Goal: Transaction & Acquisition: Download file/media

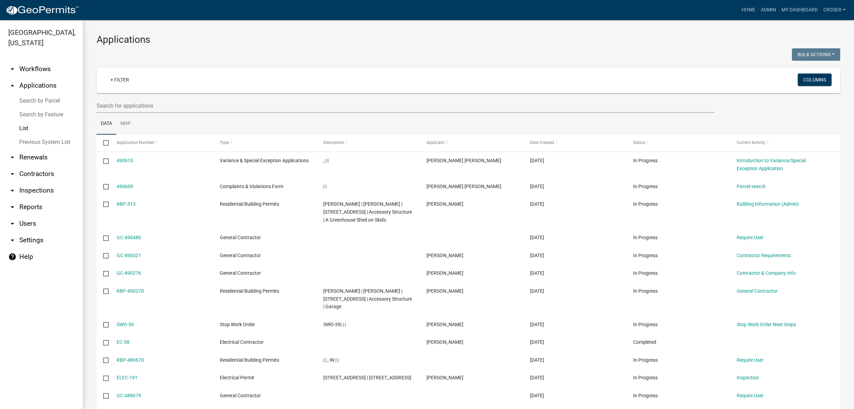
select select "3: 100"
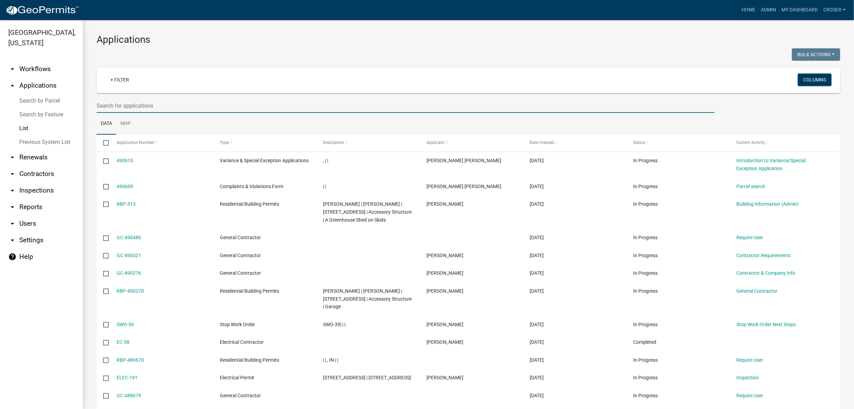
click at [175, 113] on input "text" at bounding box center [406, 106] width 618 height 14
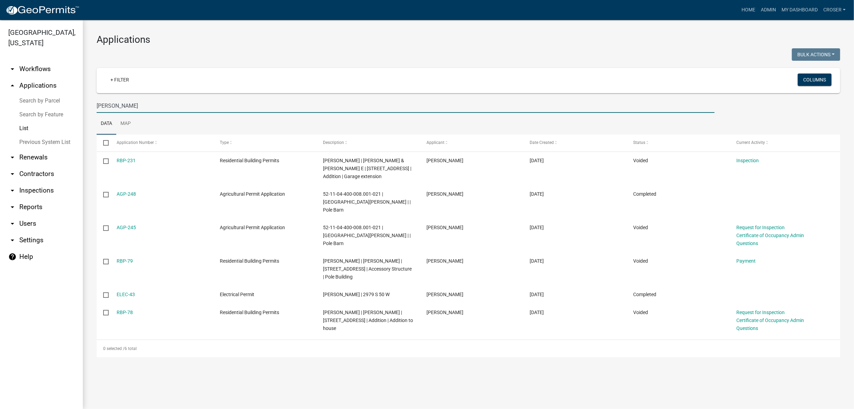
drag, startPoint x: 145, startPoint y: 127, endPoint x: 96, endPoint y: 125, distance: 49.0
click at [97, 113] on input "[PERSON_NAME]" at bounding box center [406, 106] width 618 height 14
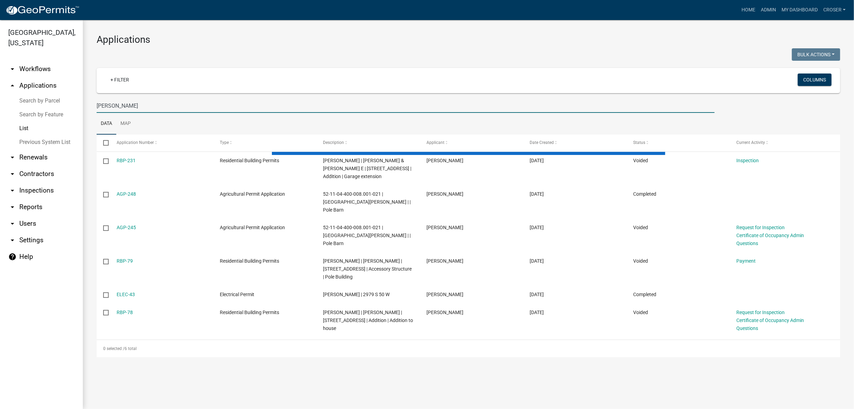
type input "[PERSON_NAME]"
select select "3: 100"
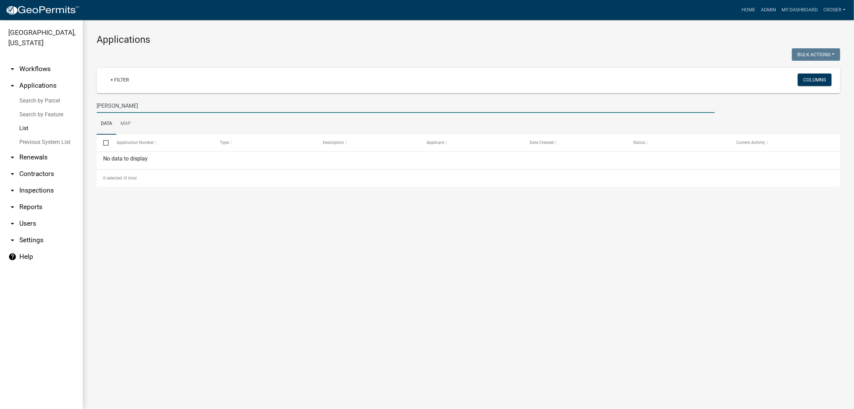
click at [166, 113] on input "[PERSON_NAME]" at bounding box center [406, 106] width 618 height 14
type input "j"
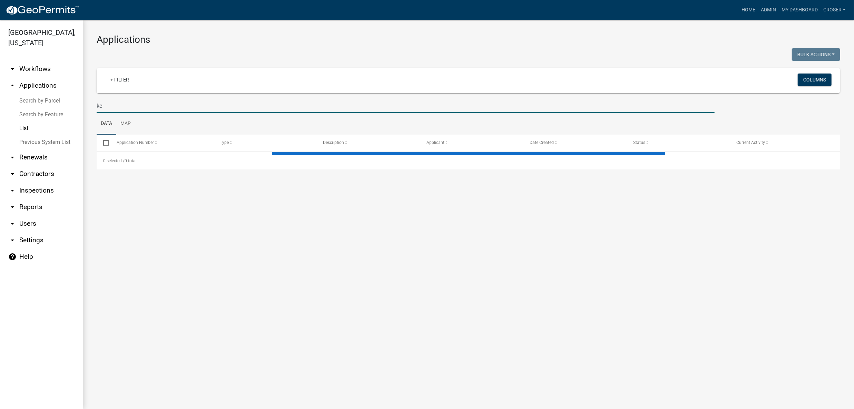
type input "kel"
select select "3: 100"
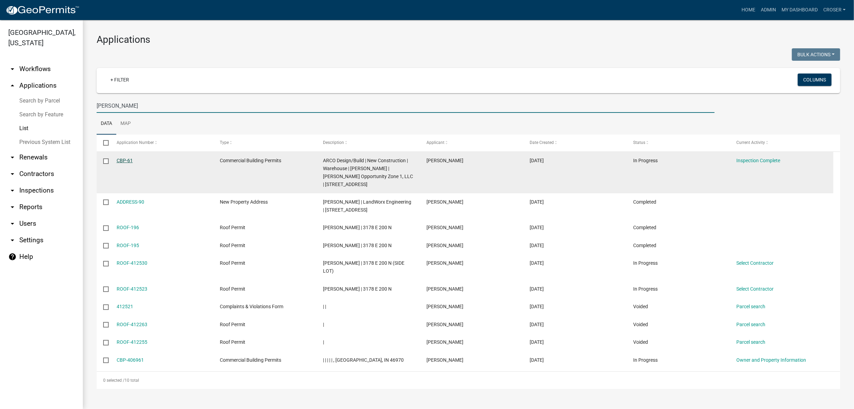
type input "[PERSON_NAME]"
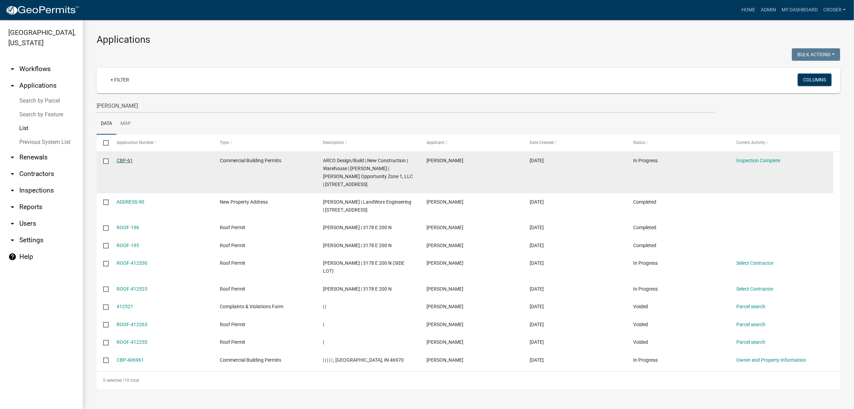
click at [131, 163] on link "CBP-61" at bounding box center [125, 161] width 16 height 6
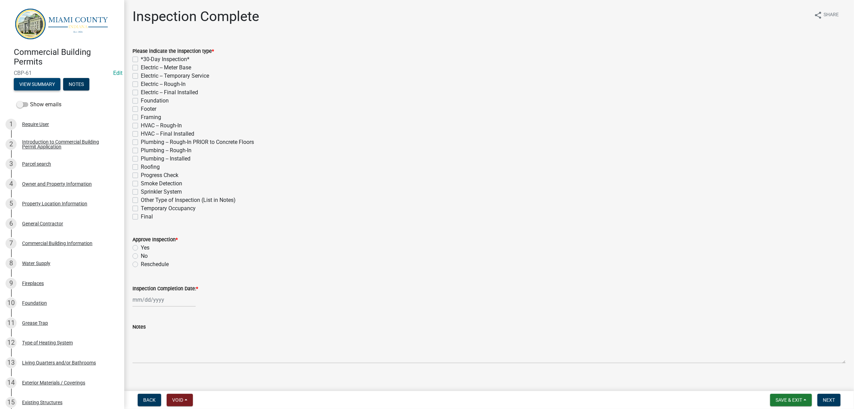
click at [56, 88] on button "View Summary" at bounding box center [37, 84] width 47 height 12
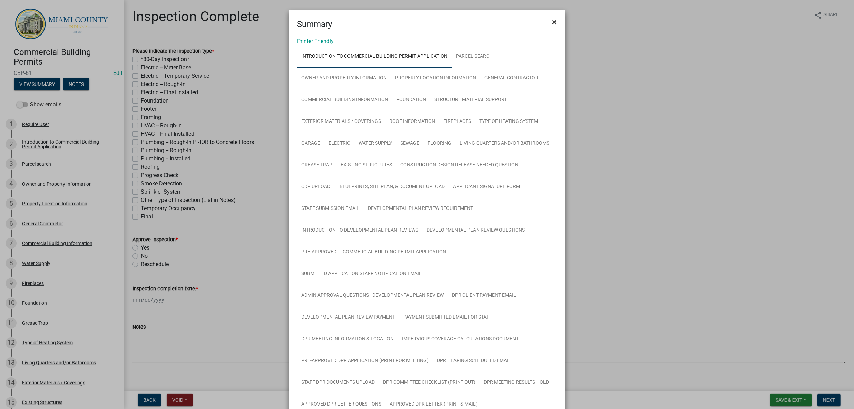
click at [552, 24] on span "×" at bounding box center [554, 22] width 4 height 10
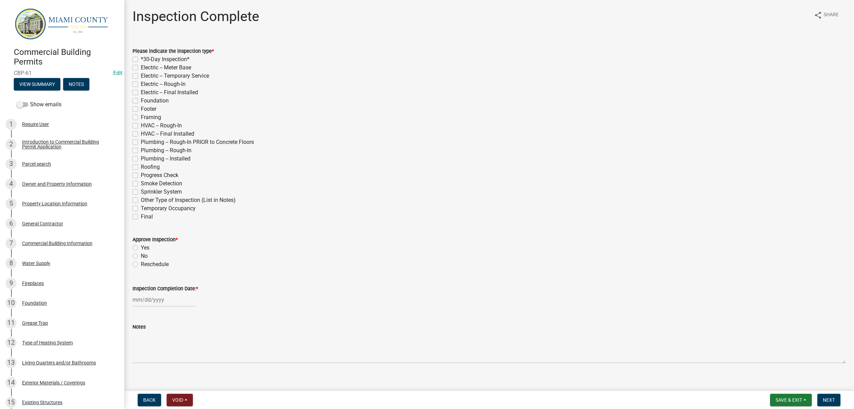
click at [616, 146] on div "Plumbing -- Rough-In PRIOR to Concrete Floors" at bounding box center [489, 142] width 713 height 8
click at [776, 397] on span "Save & Exit" at bounding box center [789, 400] width 27 height 6
click at [761, 378] on button "Save & Exit" at bounding box center [784, 379] width 55 height 17
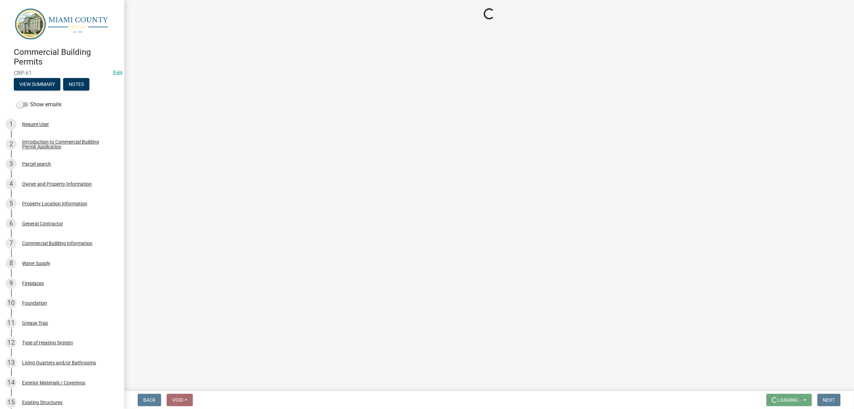
click at [680, 207] on main "Loading..." at bounding box center [489, 194] width 730 height 388
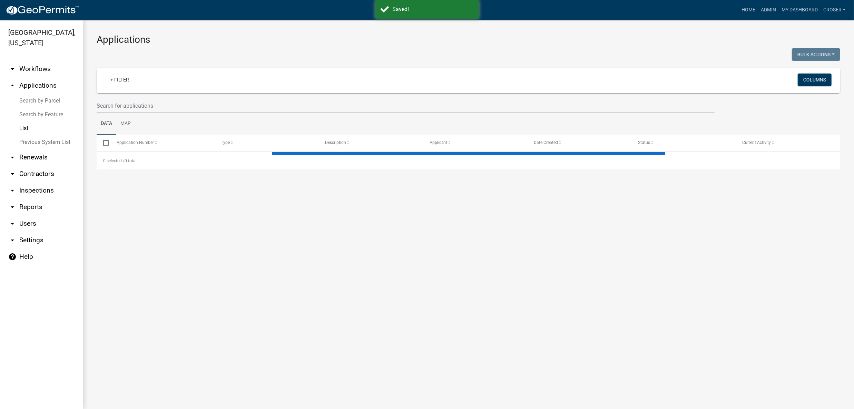
select select "3: 100"
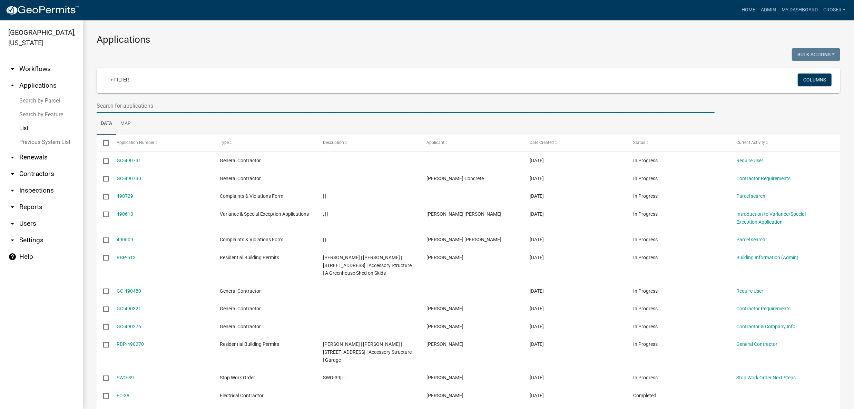
drag, startPoint x: 140, startPoint y: 126, endPoint x: 150, endPoint y: 118, distance: 13.3
click at [140, 113] on input "text" at bounding box center [406, 106] width 618 height 14
type input "[PERSON_NAME]"
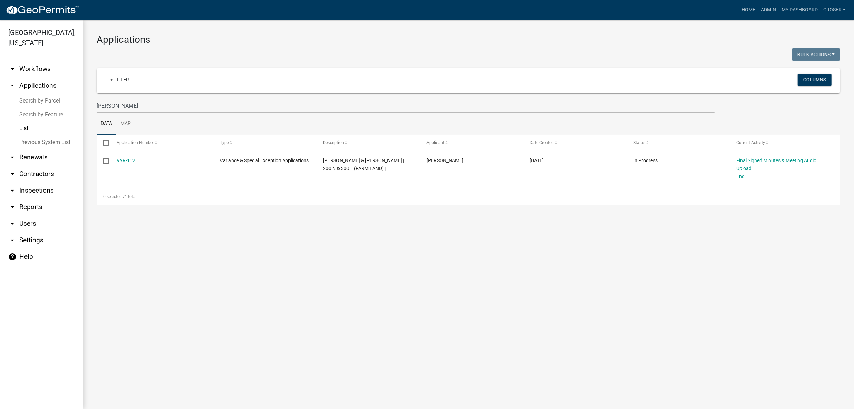
click at [334, 55] on div at bounding box center [279, 55] width 377 height 14
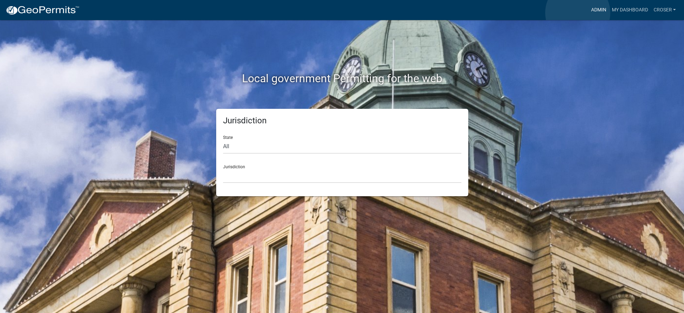
click at [588, 13] on link "Admin" at bounding box center [598, 9] width 21 height 13
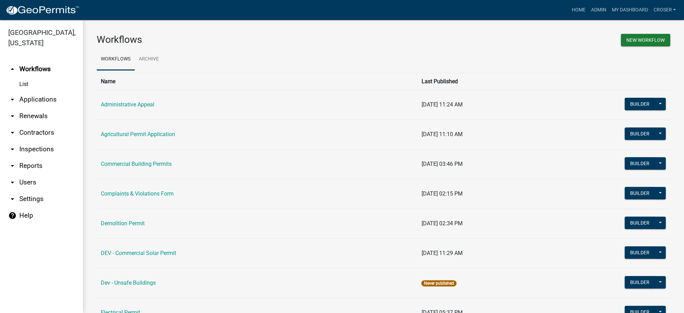
click at [48, 141] on link "arrow_drop_down Contractors" at bounding box center [41, 132] width 83 height 17
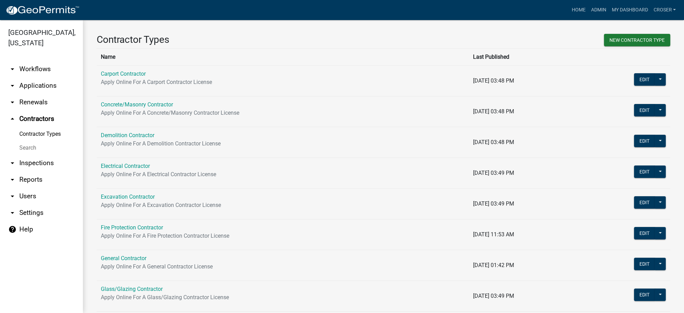
click at [44, 188] on link "arrow_drop_down Reports" at bounding box center [41, 179] width 83 height 17
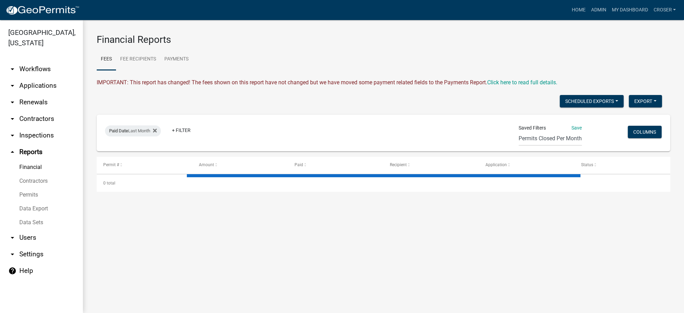
click at [334, 87] on div "IMPORTANT: This report has changed! The fees shown on this report have not chan…" at bounding box center [383, 82] width 573 height 8
select select "3: 100"
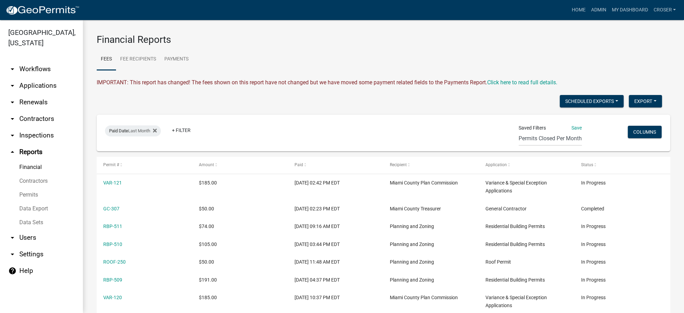
click at [333, 87] on div "IMPORTANT: This report has changed! The fees shown on this report have not chan…" at bounding box center [383, 82] width 573 height 8
click at [39, 188] on link "Contractors" at bounding box center [41, 181] width 83 height 14
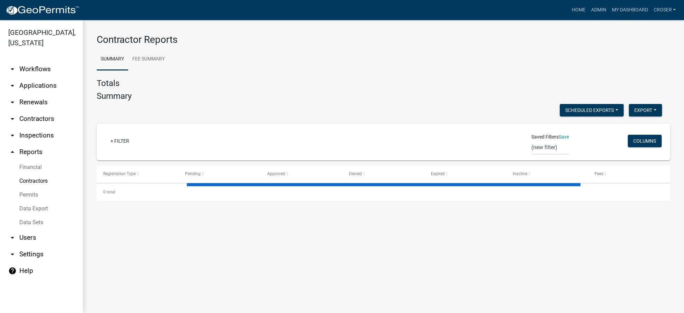
click at [267, 86] on wm-contractors-report "Contractor Reports Summary Fee Summary Totals Summary Scheduled Exports + Creat…" at bounding box center [383, 117] width 573 height 166
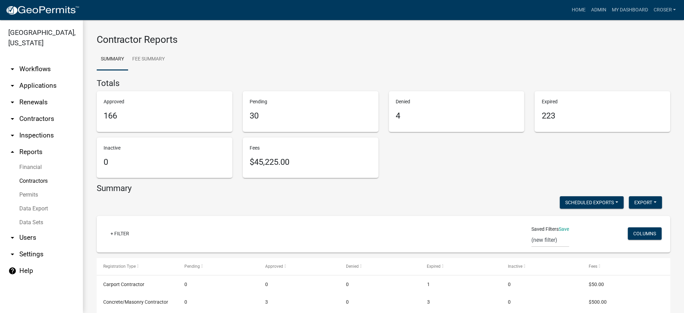
click at [270, 54] on ul "Summary Fee Summary" at bounding box center [383, 59] width 573 height 22
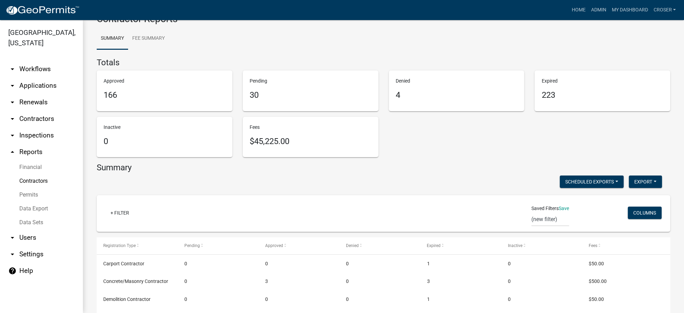
scroll to position [20, 0]
click at [41, 229] on link "Data Sets" at bounding box center [41, 222] width 83 height 14
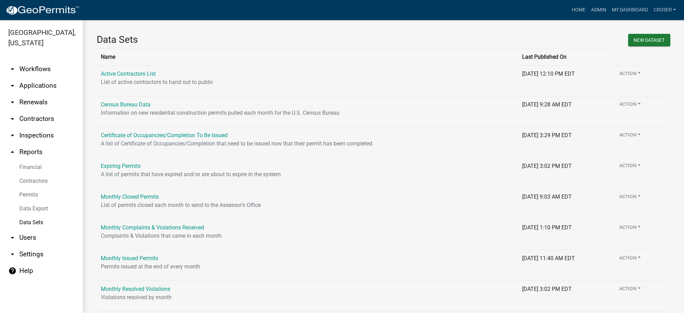
click at [44, 215] on link "Data Export" at bounding box center [41, 209] width 83 height 14
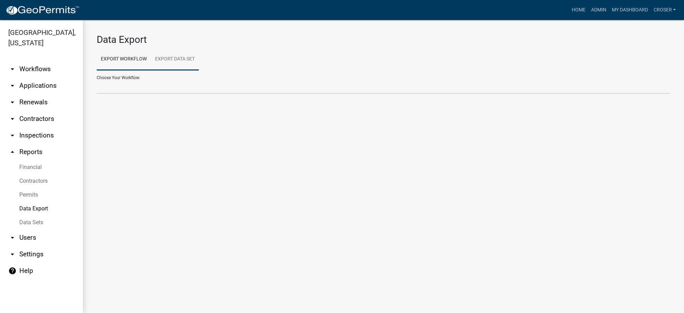
click at [199, 58] on link "Export Data Set" at bounding box center [175, 59] width 48 height 22
click at [194, 94] on select "Active Contractors List Census Bureau Data Certificate of Occupancies/Completio…" at bounding box center [383, 87] width 573 height 14
select select "1: 3e6e9283-d2c5-49df-bd05-660387007ff9"
click at [97, 91] on select "Active Contractors List Census Bureau Data Certificate of Occupancies/Completio…" at bounding box center [383, 87] width 573 height 14
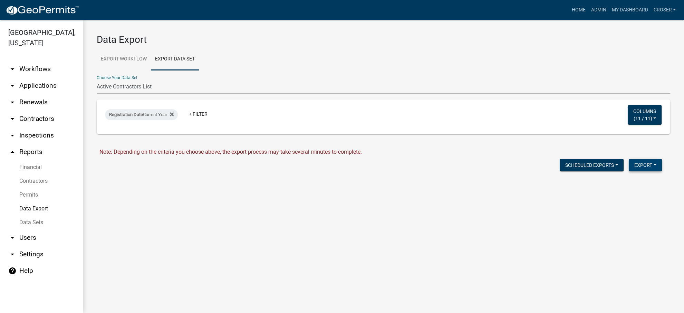
click at [639, 171] on button "Export" at bounding box center [644, 165] width 33 height 12
click at [616, 194] on button "Excel Format (.xlsx)" at bounding box center [629, 186] width 65 height 17
